Goal: Obtain resource: Obtain resource

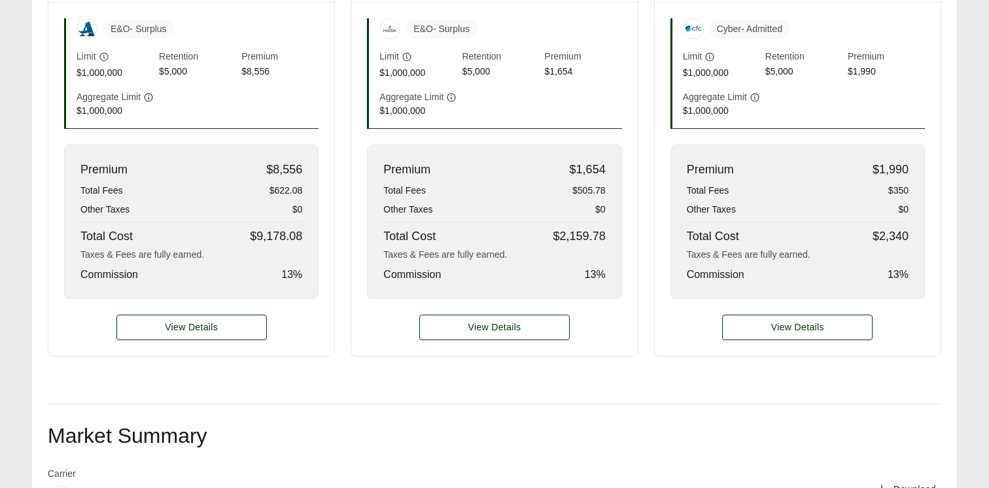
scroll to position [483, 0]
click at [502, 335] on span "View Details" at bounding box center [494, 328] width 53 height 14
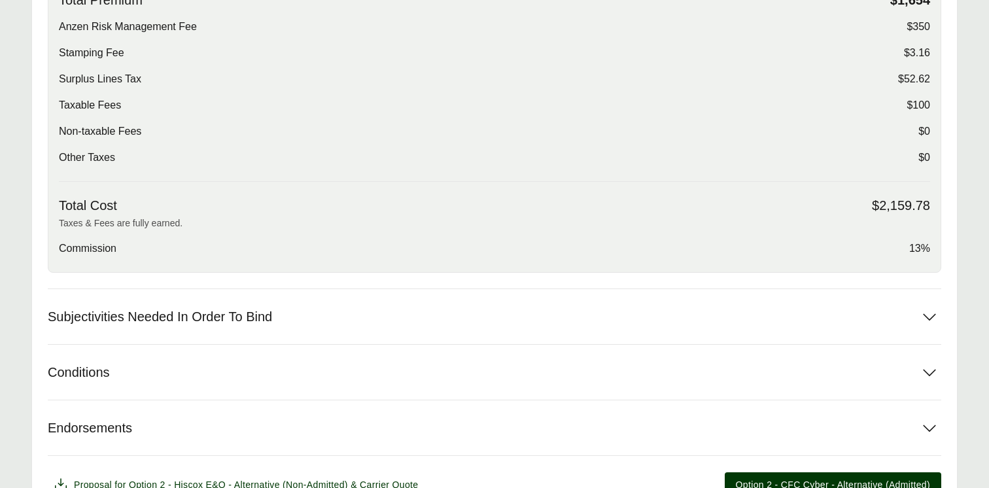
scroll to position [557, 0]
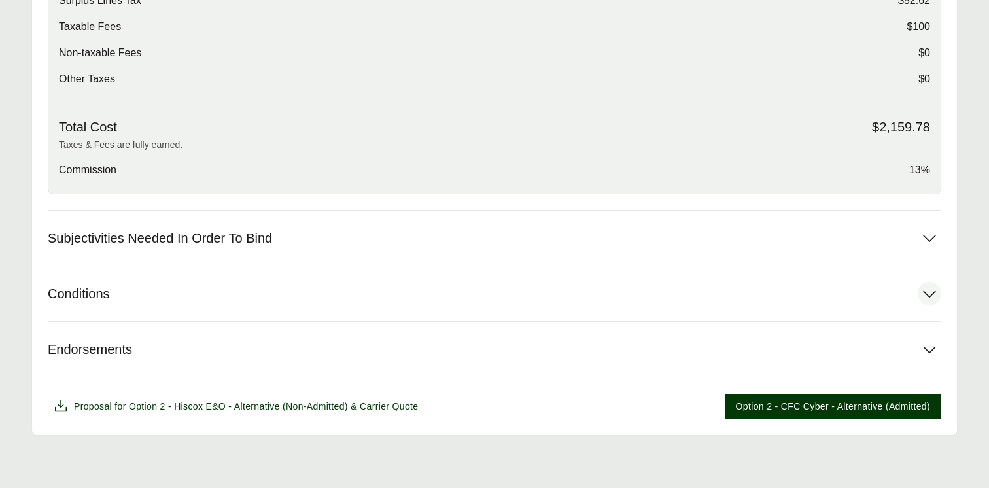
click at [558, 299] on button "Conditions" at bounding box center [495, 293] width 894 height 55
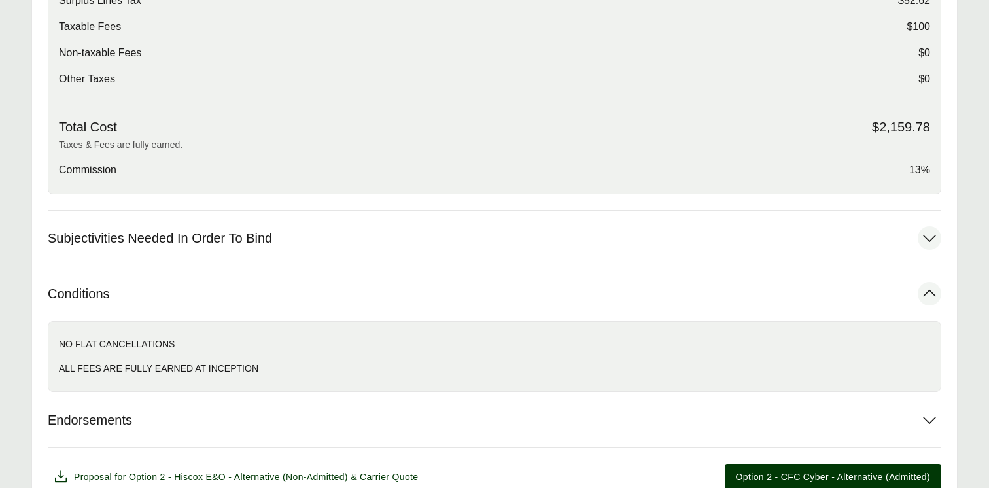
click at [559, 237] on button "Subjectivities Needed In Order To Bind" at bounding box center [495, 238] width 894 height 55
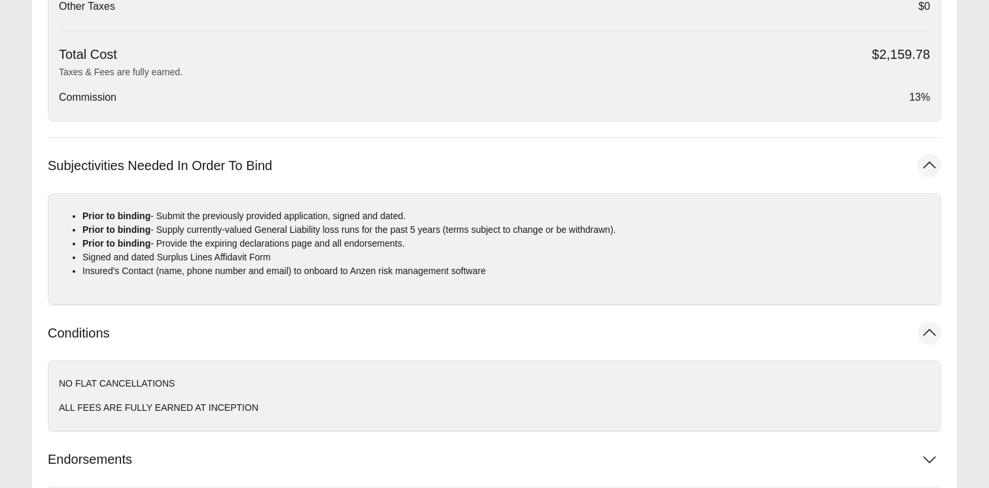
scroll to position [740, 0]
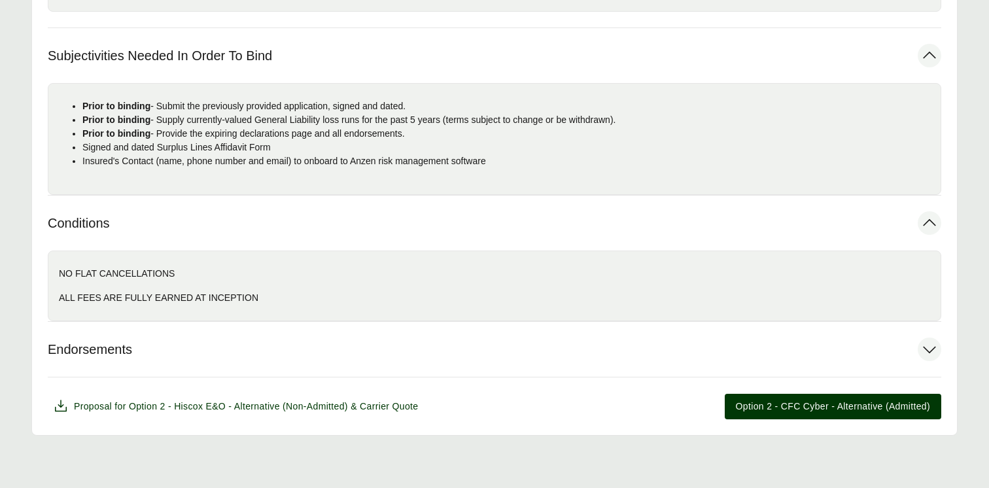
click at [543, 366] on button "Endorsements" at bounding box center [495, 349] width 894 height 55
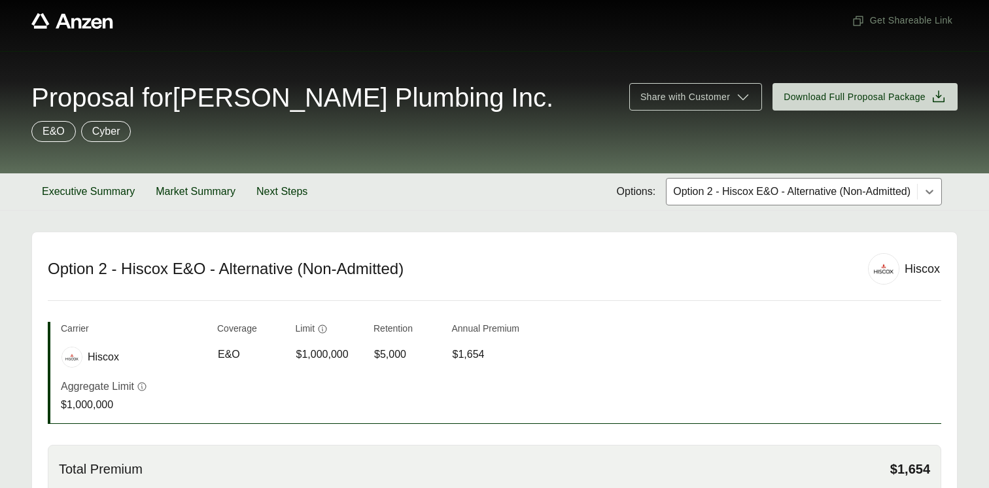
scroll to position [10, 0]
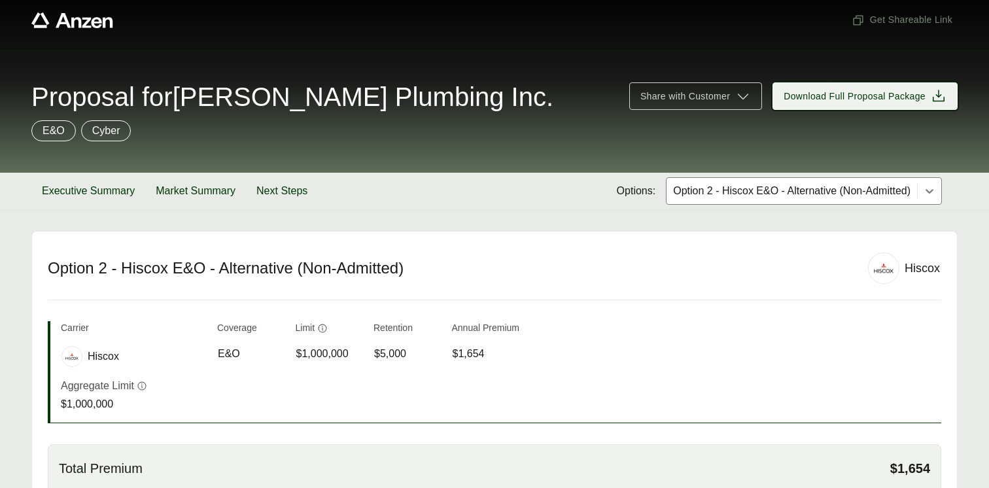
click at [904, 101] on span "Download Full Proposal Package" at bounding box center [855, 97] width 142 height 14
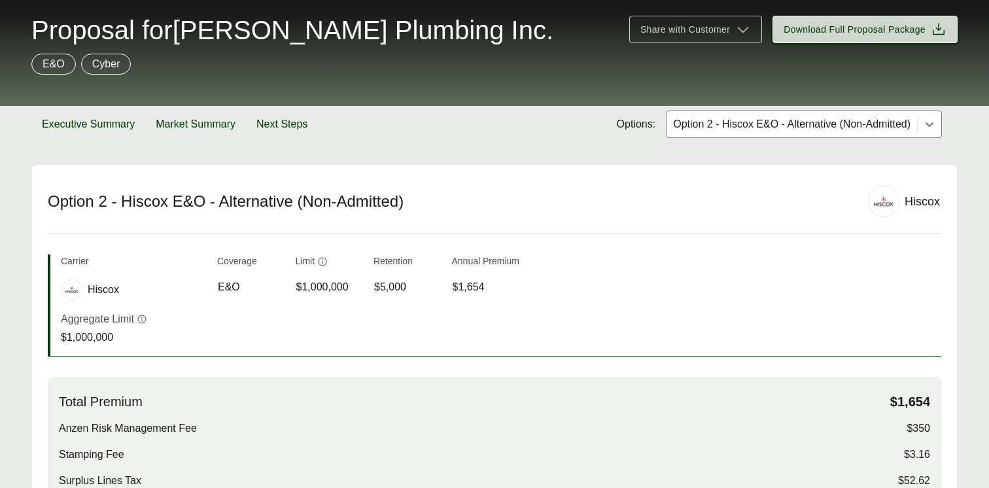
scroll to position [76, 0]
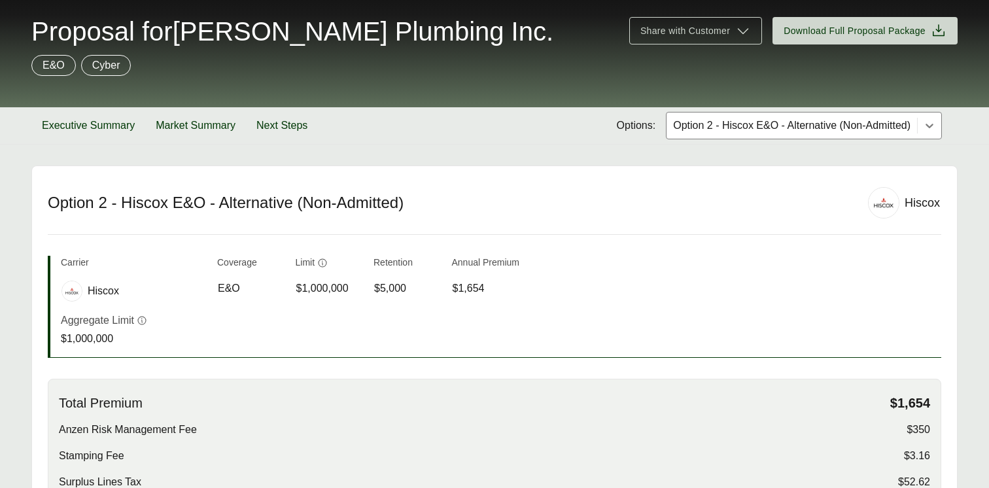
click at [708, 127] on div at bounding box center [792, 126] width 240 height 16
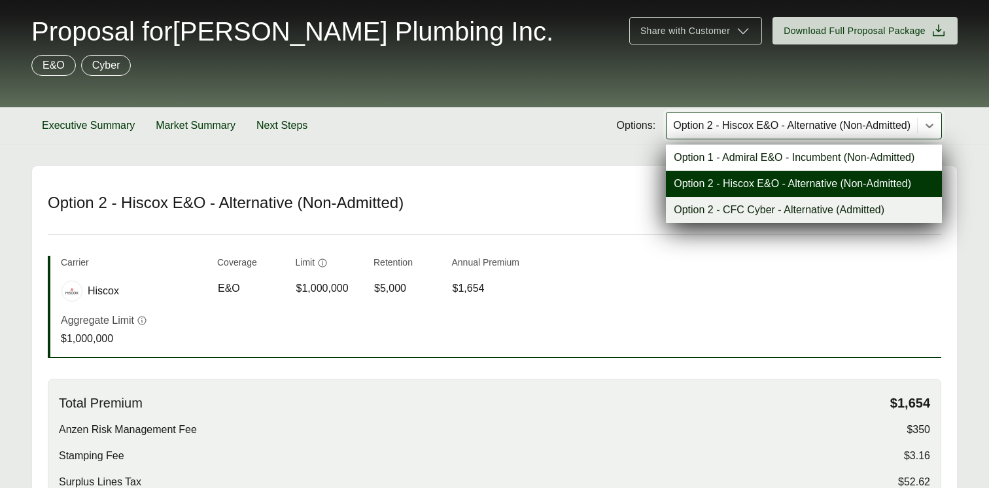
click at [580, 227] on header "Option 2 - Hiscox E&O - Alternative (Non-Admitted) Hiscox" at bounding box center [495, 211] width 894 height 48
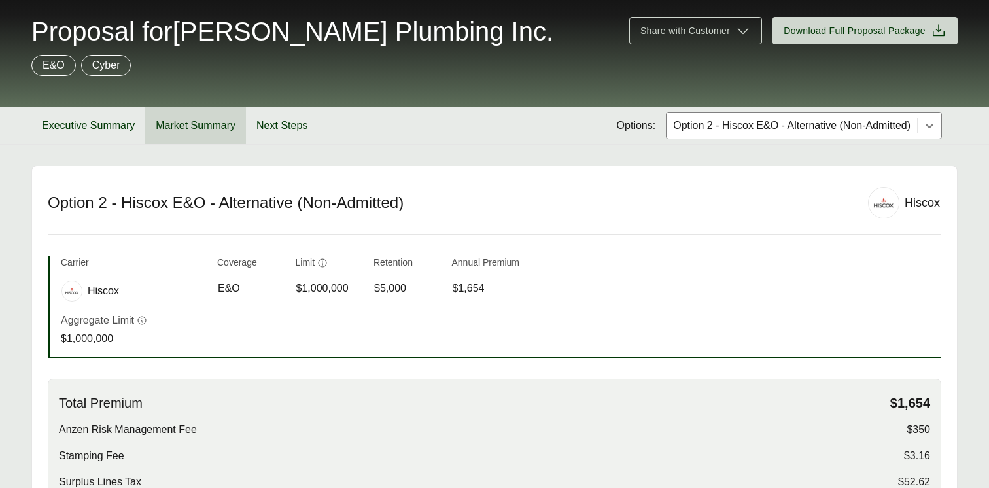
click at [191, 130] on button "Market Summary" at bounding box center [195, 125] width 101 height 37
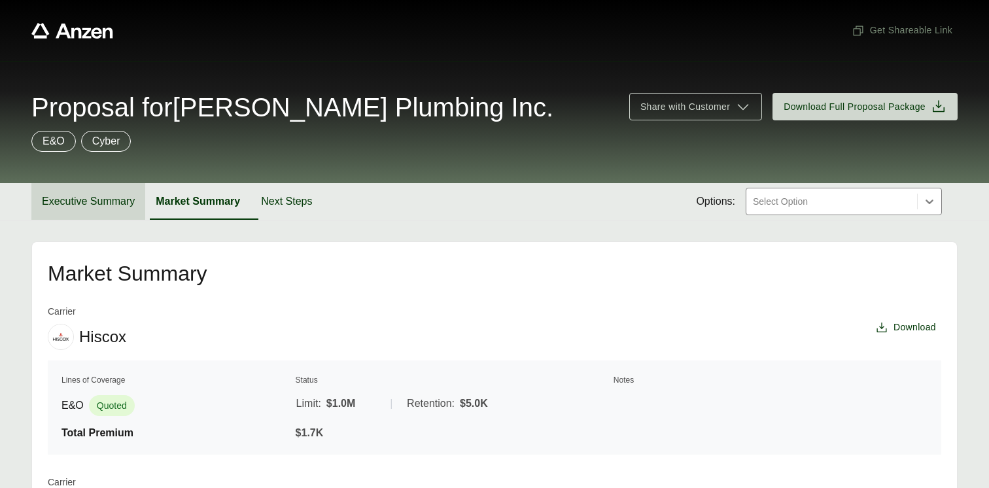
click at [128, 205] on button "Executive Summary" at bounding box center [88, 201] width 114 height 37
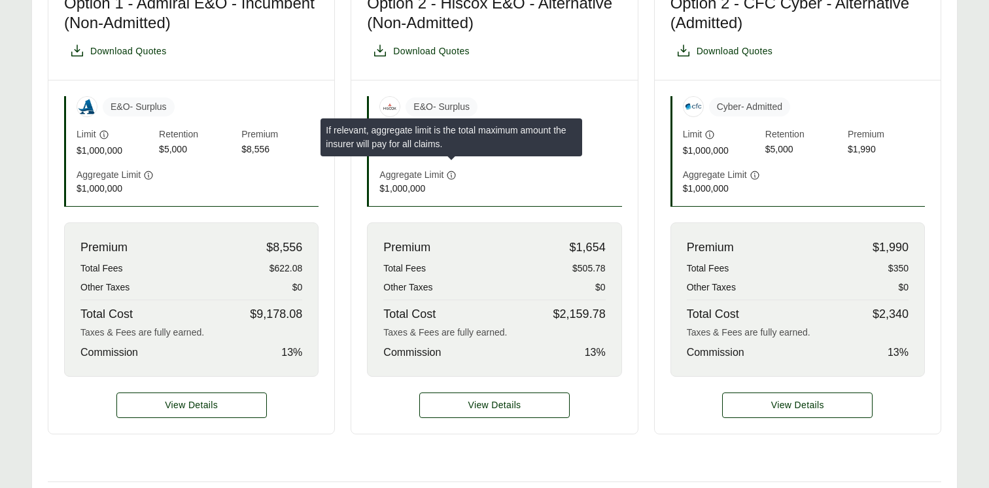
scroll to position [408, 0]
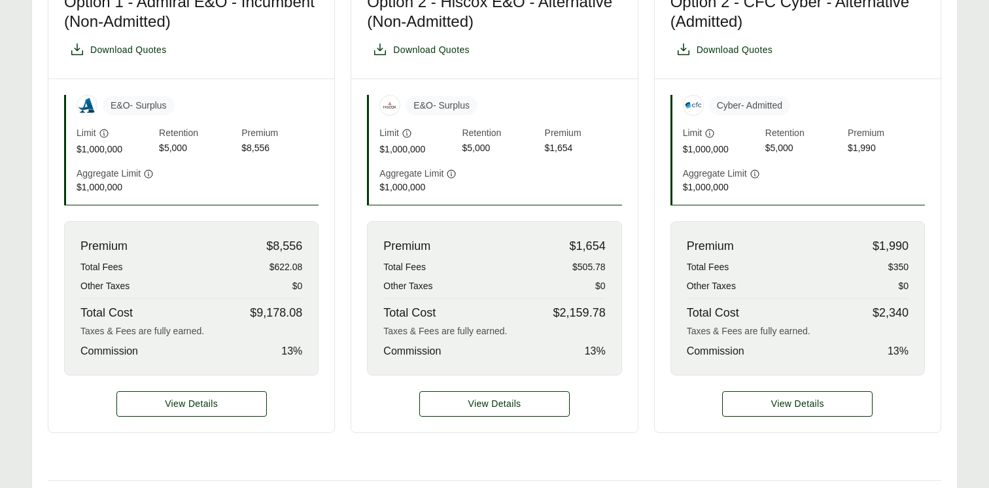
click at [606, 280] on div "Premium $1,654 Total Fees $505.78 Other Taxes $0 Total Cost $2,159.78 Taxes & F…" at bounding box center [494, 298] width 254 height 154
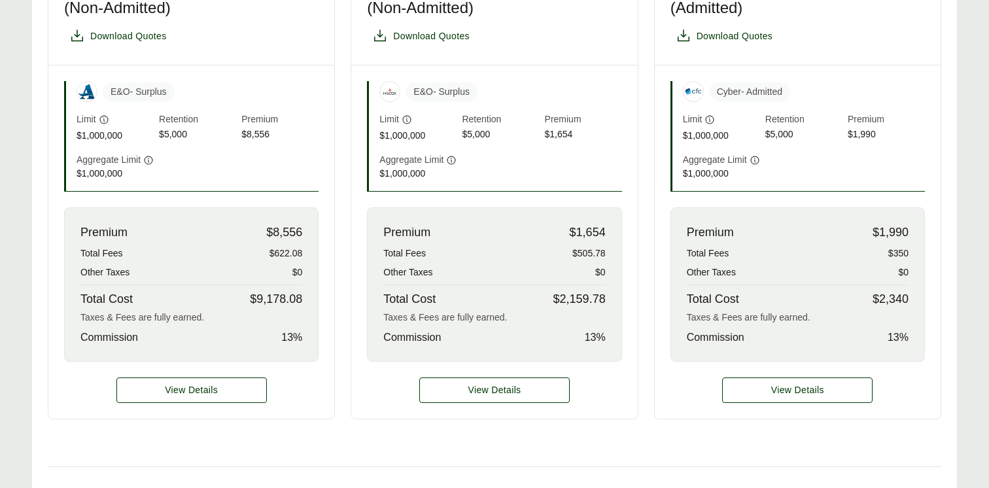
scroll to position [432, 0]
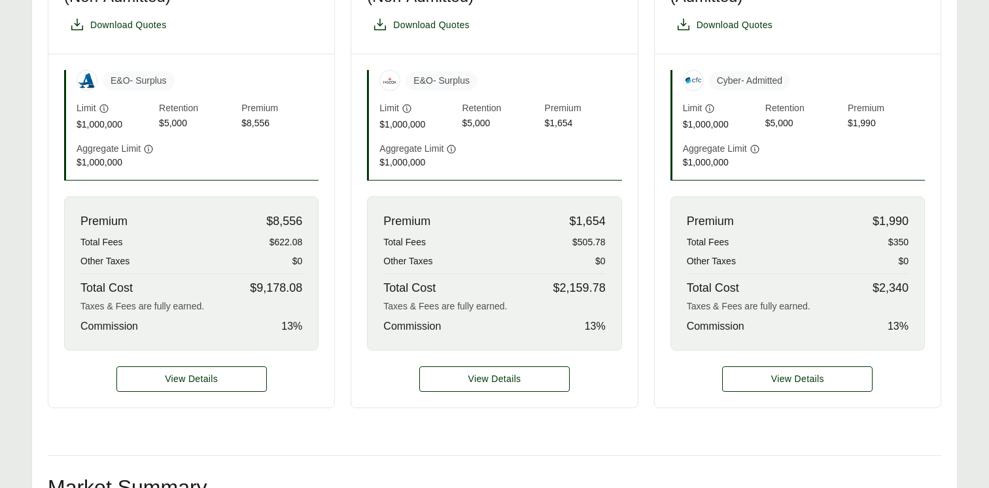
click at [600, 297] on span "$2,159.78" at bounding box center [579, 288] width 52 height 18
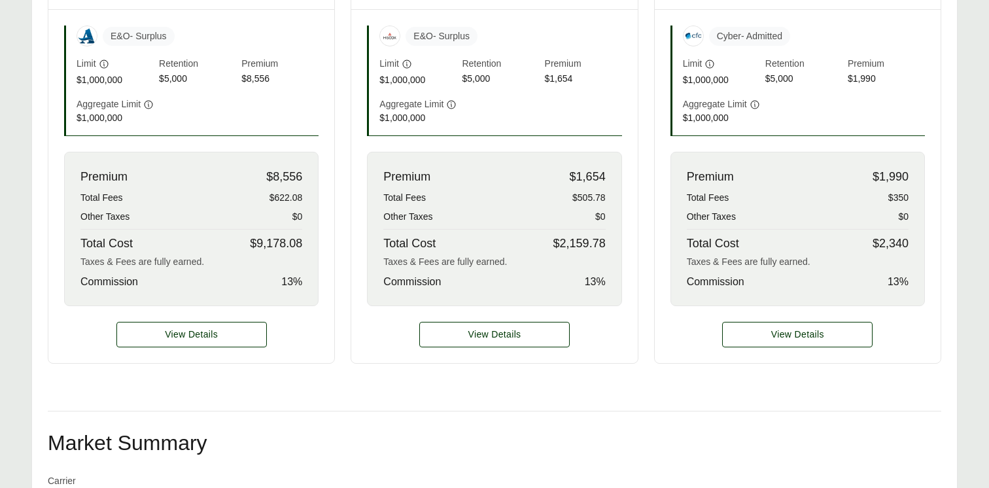
scroll to position [484, 0]
